Goal: Information Seeking & Learning: Compare options

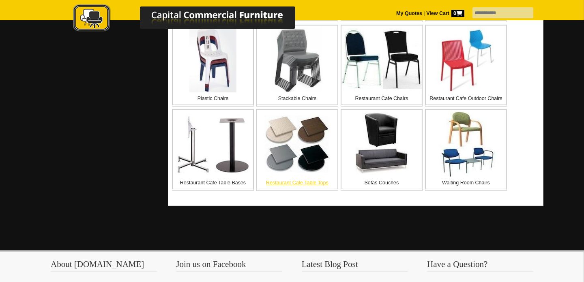
scroll to position [378, 0]
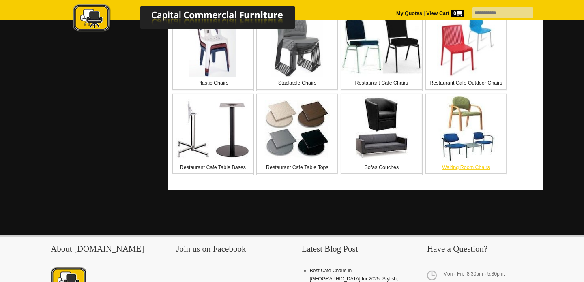
click at [474, 151] on img at bounding box center [465, 128] width 65 height 65
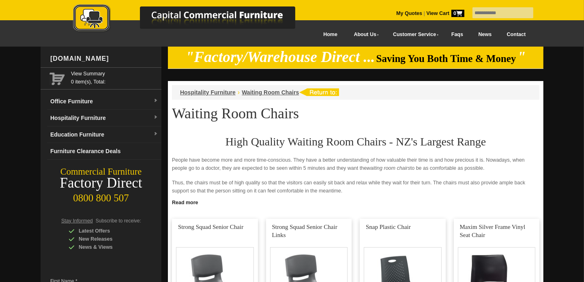
scroll to position [94, 0]
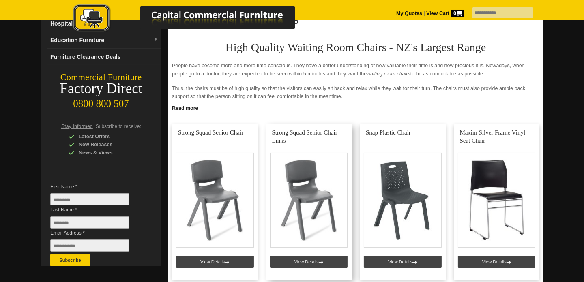
click at [309, 259] on link at bounding box center [309, 202] width 86 height 156
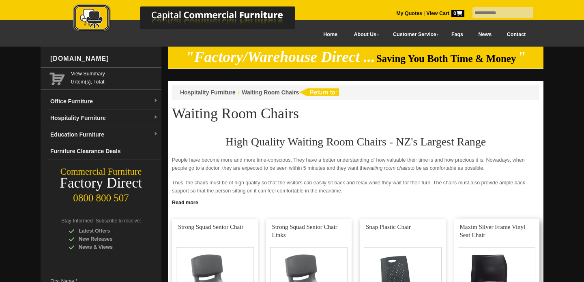
scroll to position [94, 0]
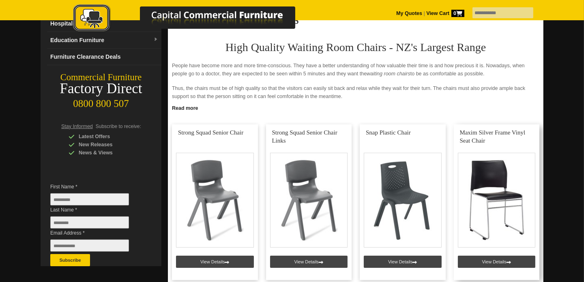
click at [485, 198] on link at bounding box center [497, 202] width 86 height 156
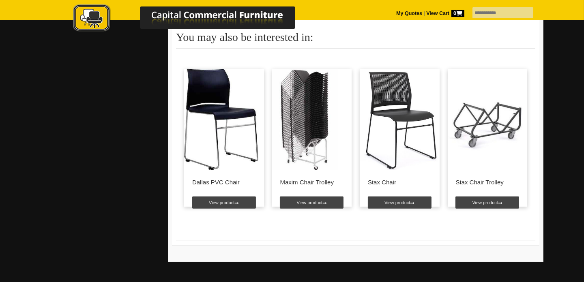
scroll to position [568, 0]
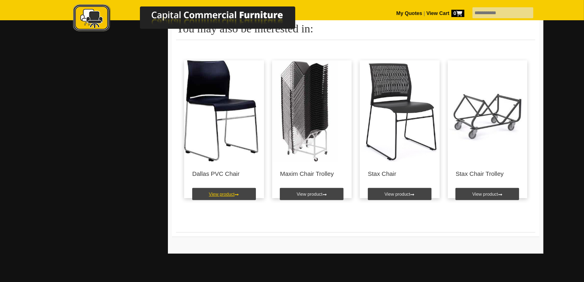
click at [217, 188] on link "View product" at bounding box center [224, 194] width 64 height 12
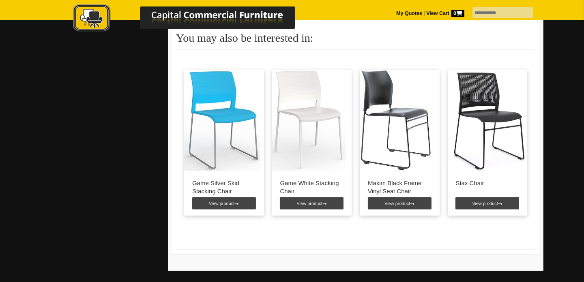
scroll to position [757, 0]
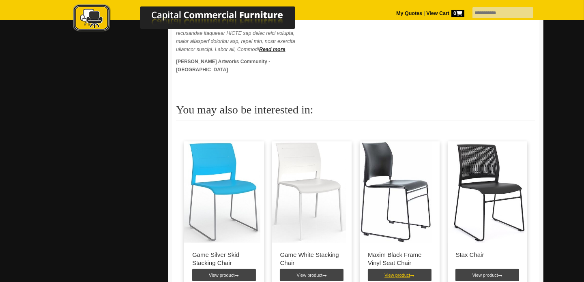
click at [390, 272] on link "View product" at bounding box center [400, 275] width 64 height 12
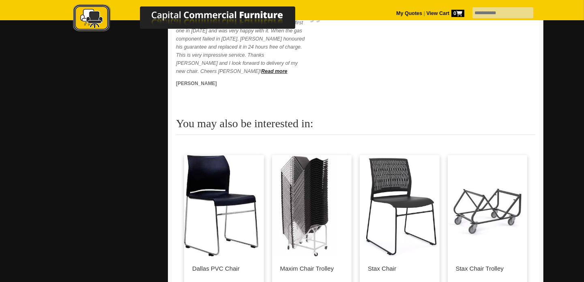
scroll to position [473, 0]
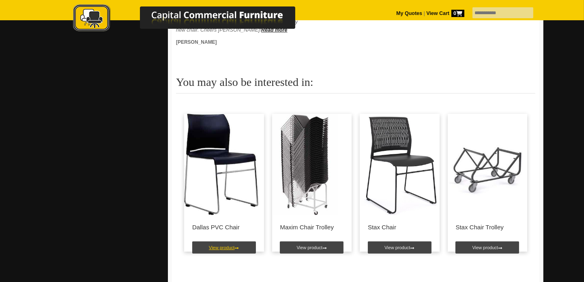
click at [219, 242] on link "View product" at bounding box center [224, 248] width 64 height 12
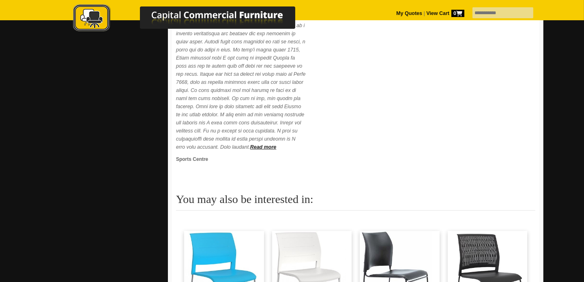
scroll to position [757, 0]
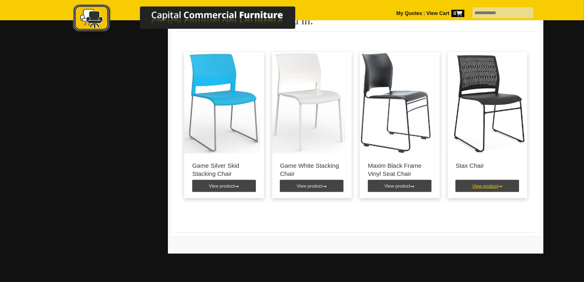
click at [477, 192] on link "View product" at bounding box center [487, 186] width 64 height 12
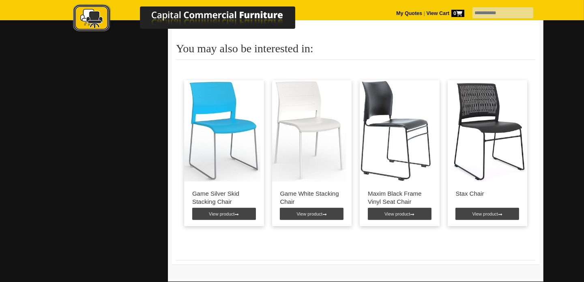
scroll to position [568, 0]
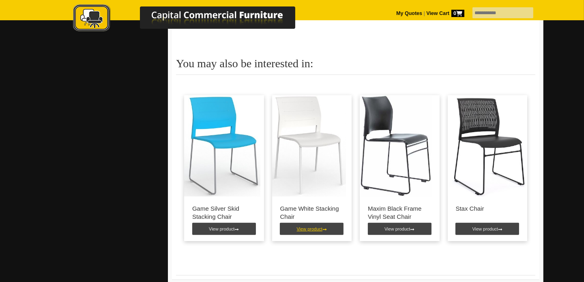
click at [312, 226] on link "View product" at bounding box center [312, 229] width 64 height 12
